Goal: Find contact information: Obtain details needed to contact an individual or organization

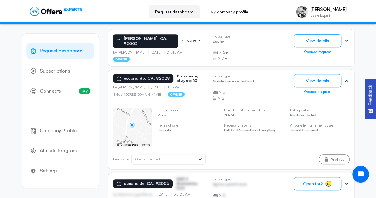
click at [203, 96] on div "[GEOGRAPHIC_DATA] [STREET_ADDRESS] by [PERSON_NAME] [DATE] 11:15 PM [EMAIL_ADDR…" at bounding box center [160, 87] width 95 height 27
click at [323, 81] on button "View details" at bounding box center [318, 80] width 48 height 13
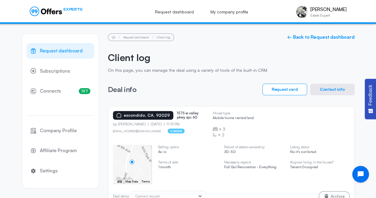
click at [337, 89] on button "Contact info" at bounding box center [332, 90] width 45 height 12
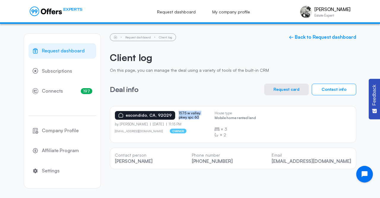
drag, startPoint x: 198, startPoint y: 117, endPoint x: 175, endPoint y: 113, distance: 23.2
click at [175, 113] on div "escondido, [GEOGRAPHIC_DATA], 92029 [STREET_ADDRESS]" at bounding box center [162, 115] width 95 height 9
copy p "1575 w valley pkwy spc 60"
drag, startPoint x: 353, startPoint y: 162, endPoint x: 294, endPoint y: 161, distance: 59.7
click at [294, 161] on div "Contact person [PERSON_NAME] Phone number [PHONE_NUMBER] Email [EMAIL_ADDRESS][…" at bounding box center [233, 157] width 247 height 21
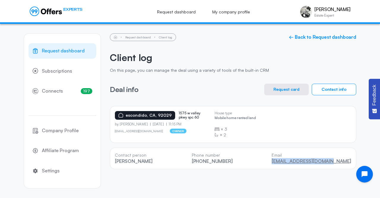
copy link "[EMAIL_ADDRESS][DOMAIN_NAME]"
